Goal: Find specific page/section: Find specific page/section

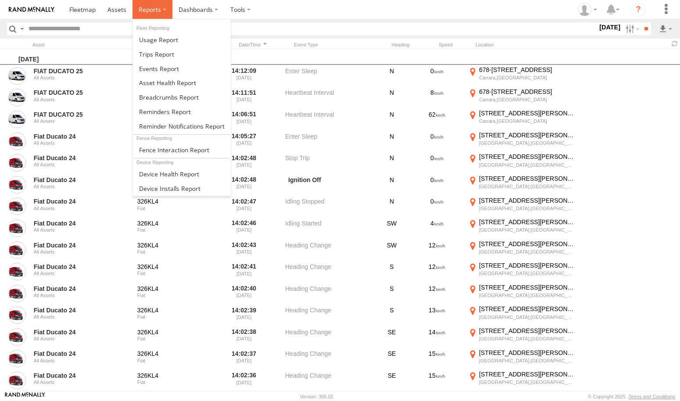
click at [166, 11] on label at bounding box center [152, 9] width 40 height 19
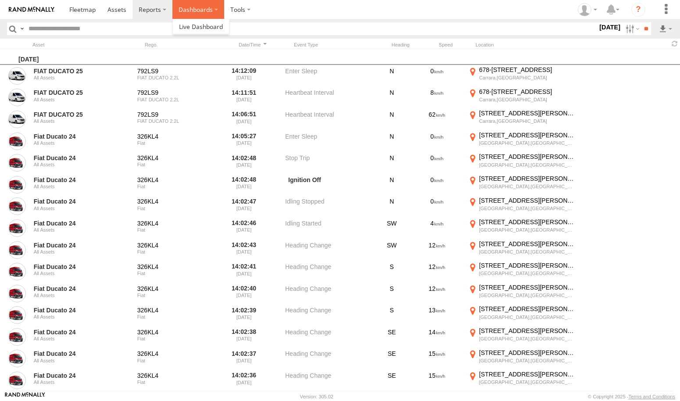
click at [213, 9] on label "Dashboards" at bounding box center [198, 9] width 52 height 19
click at [209, 28] on span at bounding box center [201, 26] width 44 height 8
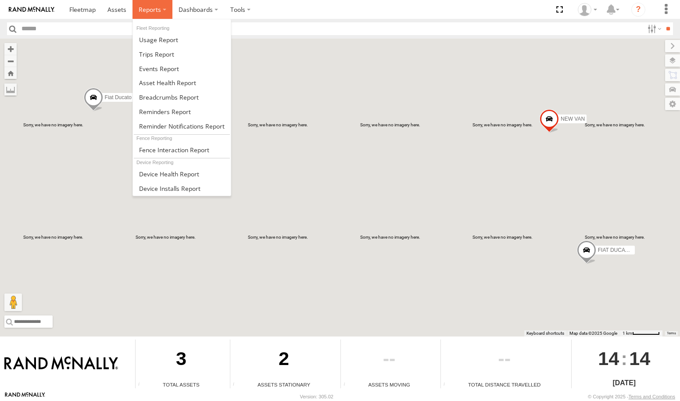
click at [161, 11] on label at bounding box center [152, 9] width 40 height 19
click at [184, 70] on link at bounding box center [182, 68] width 98 height 14
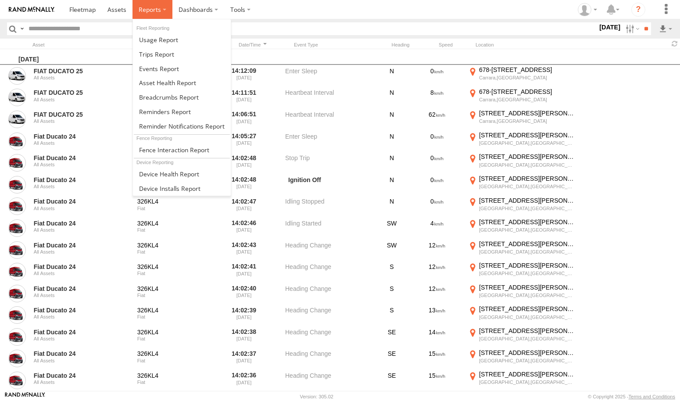
click at [166, 14] on label at bounding box center [152, 9] width 40 height 19
click at [171, 57] on span at bounding box center [156, 54] width 35 height 8
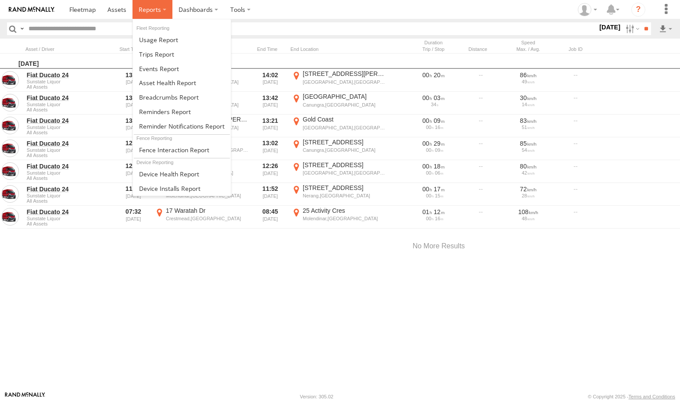
click at [160, 10] on span at bounding box center [150, 9] width 22 height 8
click at [172, 68] on span at bounding box center [159, 68] width 40 height 8
